Goal: Task Accomplishment & Management: Manage account settings

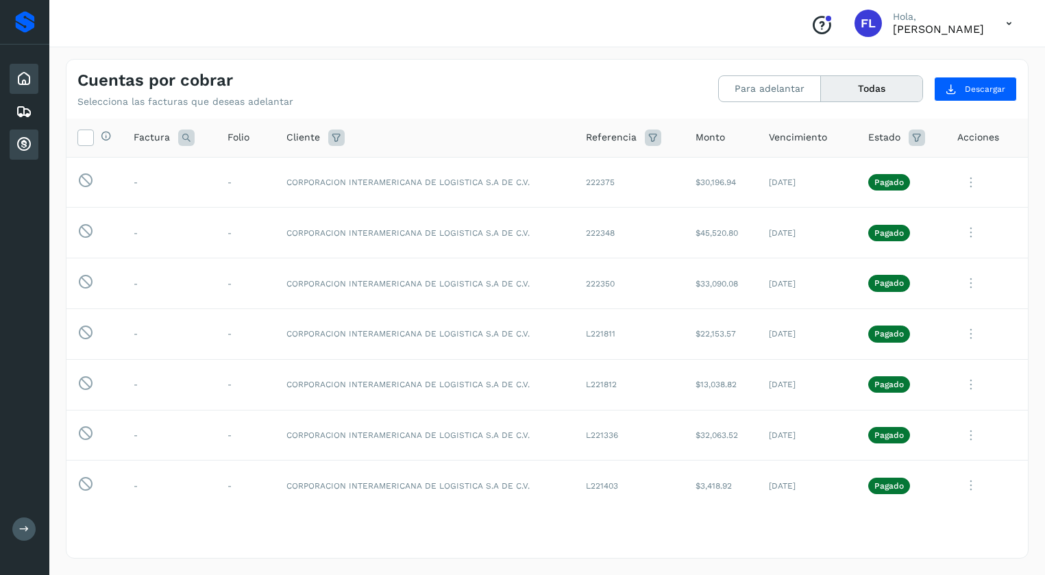
click at [27, 80] on icon at bounding box center [24, 79] width 16 height 16
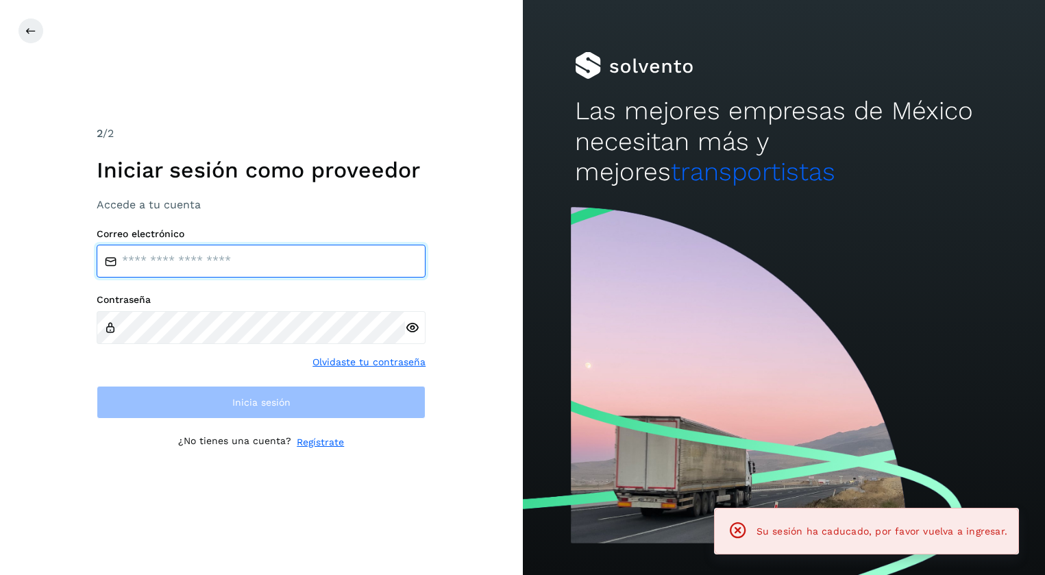
type input "**********"
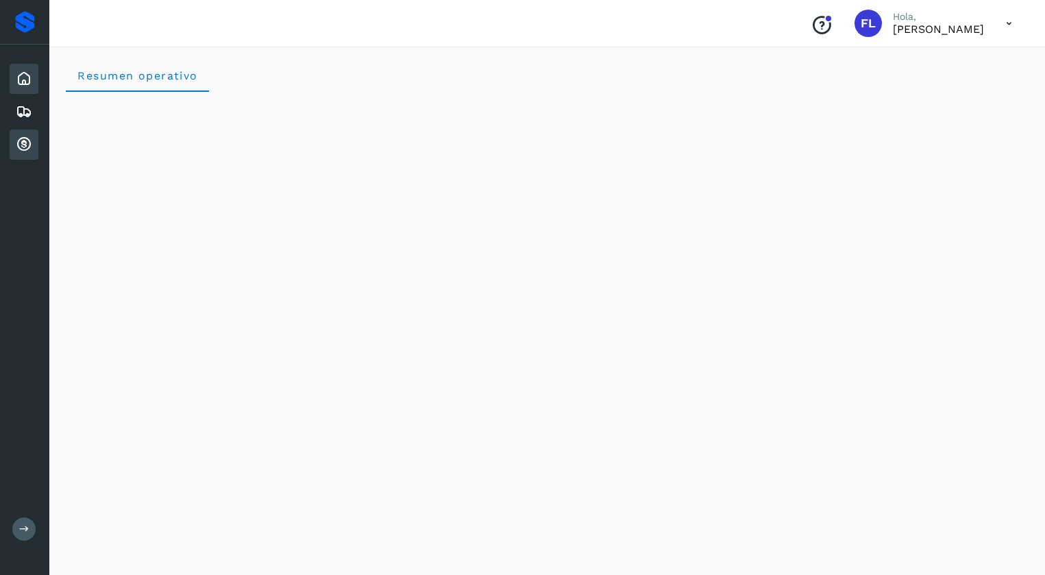
click at [23, 135] on div "Cuentas por cobrar" at bounding box center [24, 145] width 29 height 30
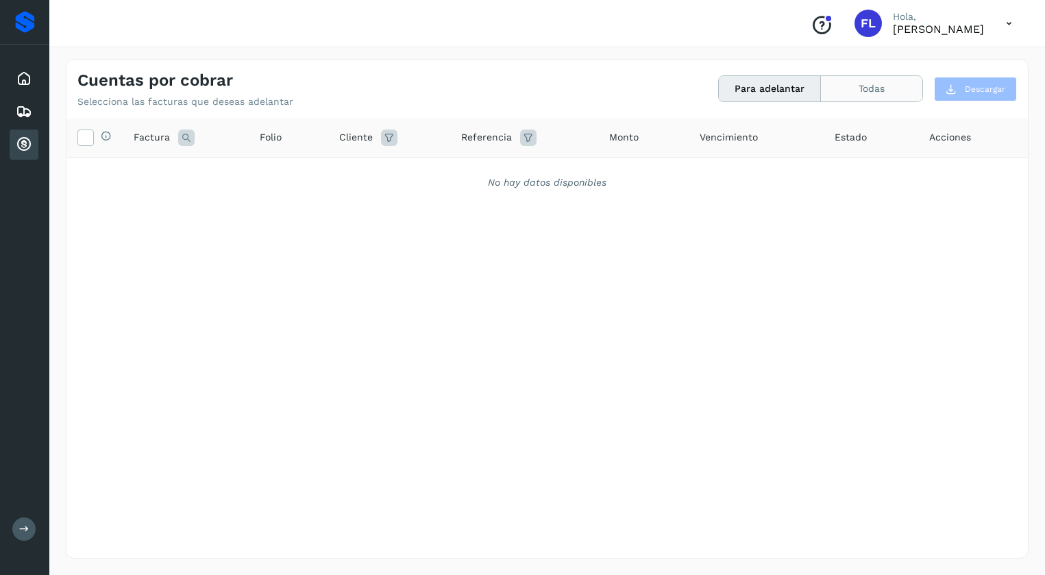
click at [870, 88] on button "Todas" at bounding box center [871, 88] width 101 height 25
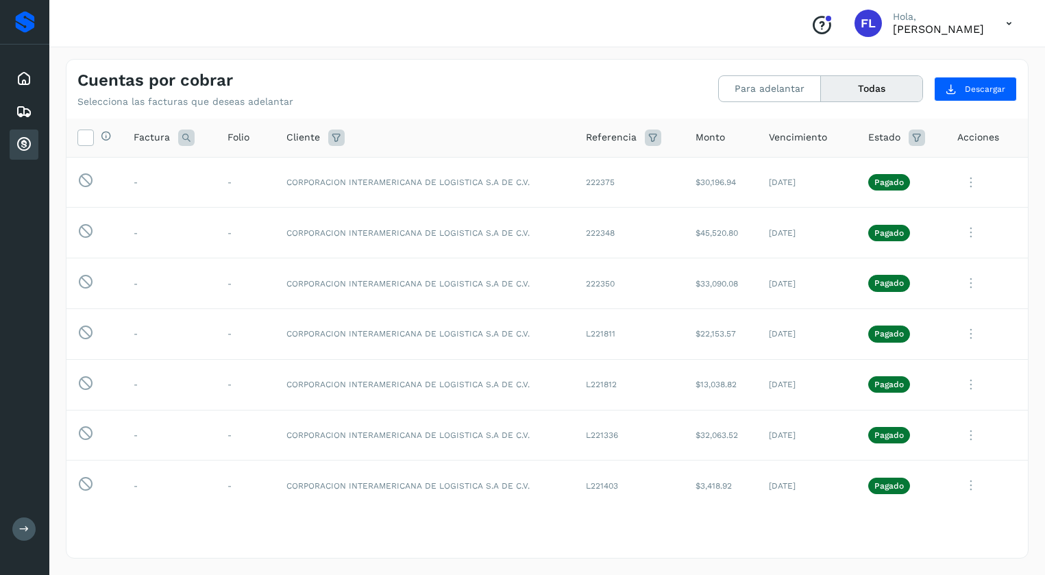
click at [29, 142] on icon at bounding box center [24, 144] width 16 height 16
click at [25, 141] on icon at bounding box center [24, 144] width 16 height 16
click at [728, 88] on button "Para adelantar" at bounding box center [770, 88] width 102 height 25
